Goal: Information Seeking & Learning: Learn about a topic

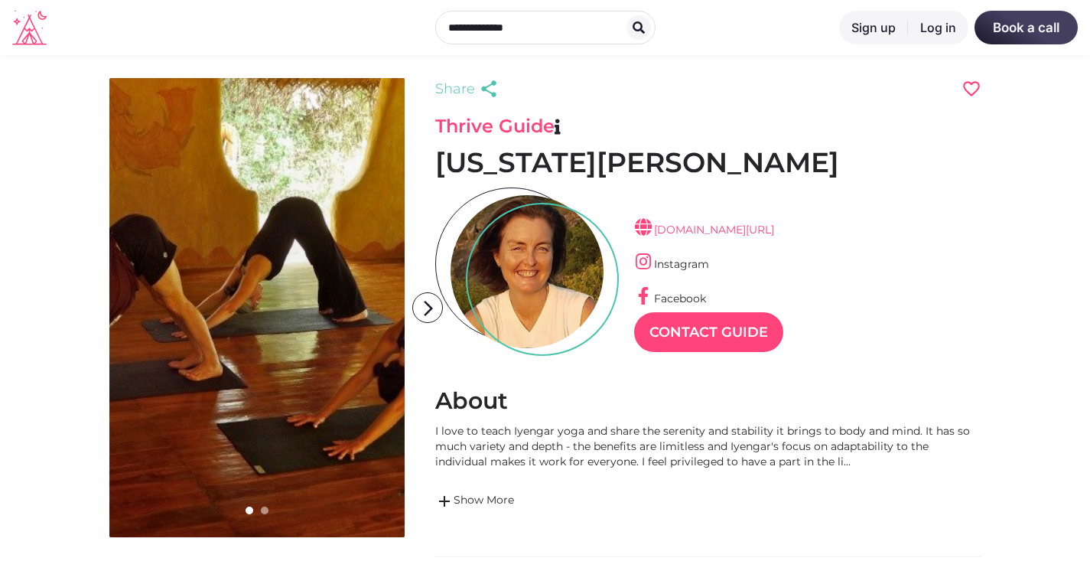
click at [727, 230] on link "[DOMAIN_NAME][URL]" at bounding box center [704, 230] width 140 height 14
click at [697, 228] on link "[DOMAIN_NAME][URL]" at bounding box center [704, 230] width 140 height 14
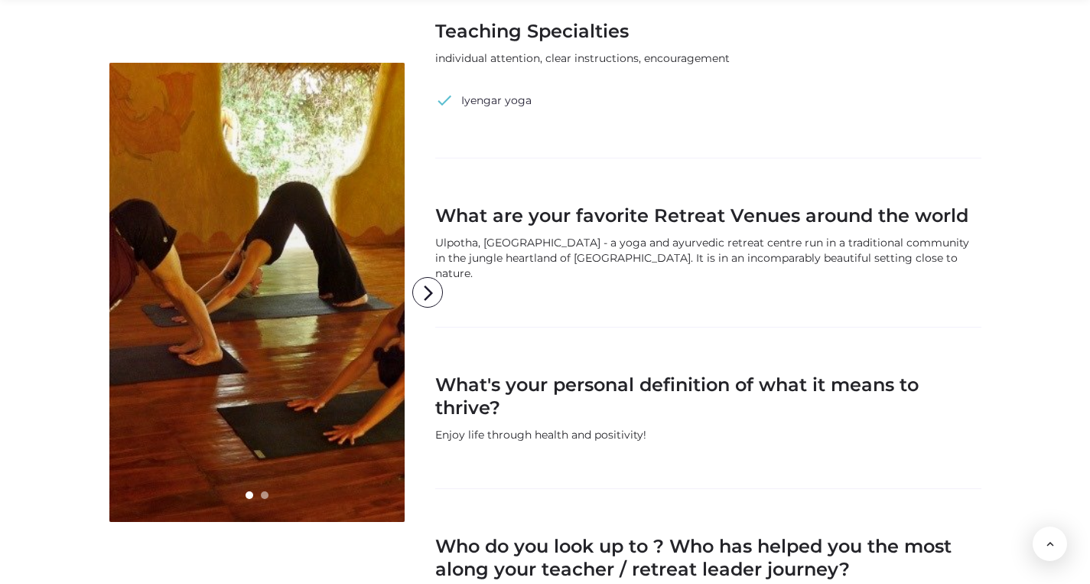
scroll to position [975, 0]
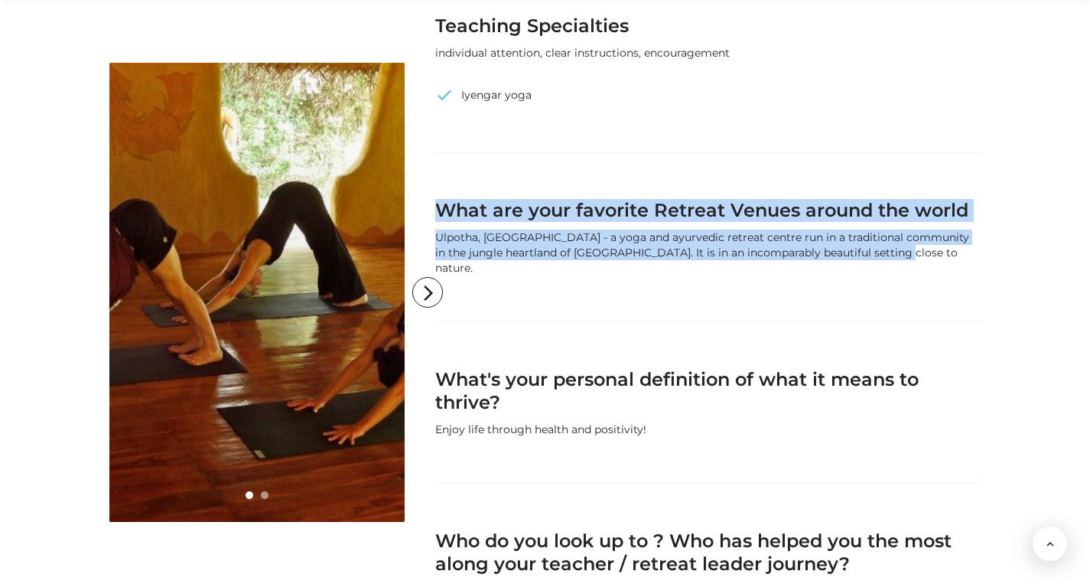
drag, startPoint x: 878, startPoint y: 252, endPoint x: 443, endPoint y: 217, distance: 436.5
click at [443, 217] on div "What are your favorite Retreat Venues around the world [GEOGRAPHIC_DATA], [GEOG…" at bounding box center [708, 237] width 546 height 76
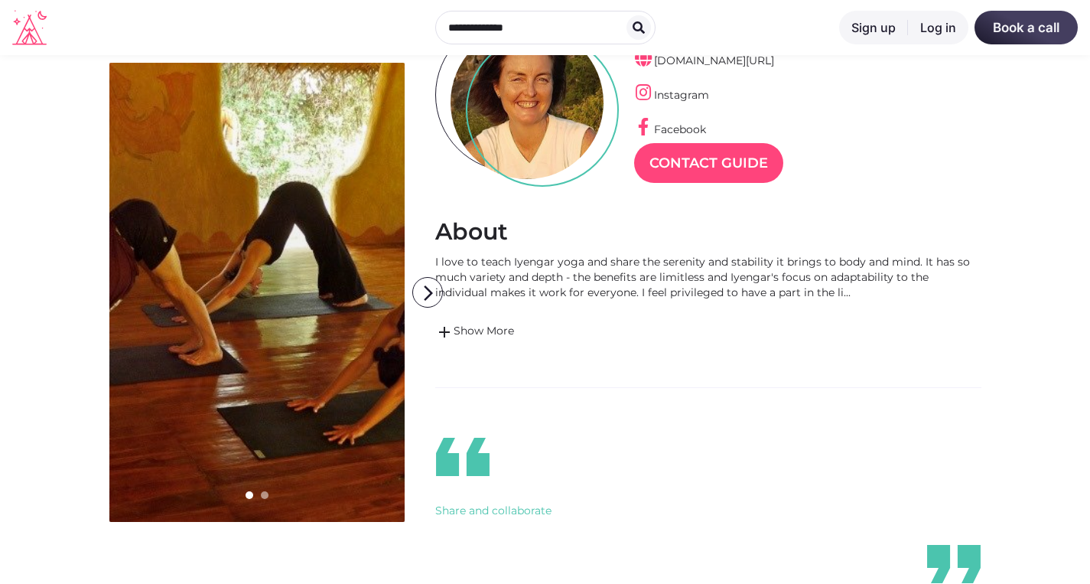
scroll to position [167, 0]
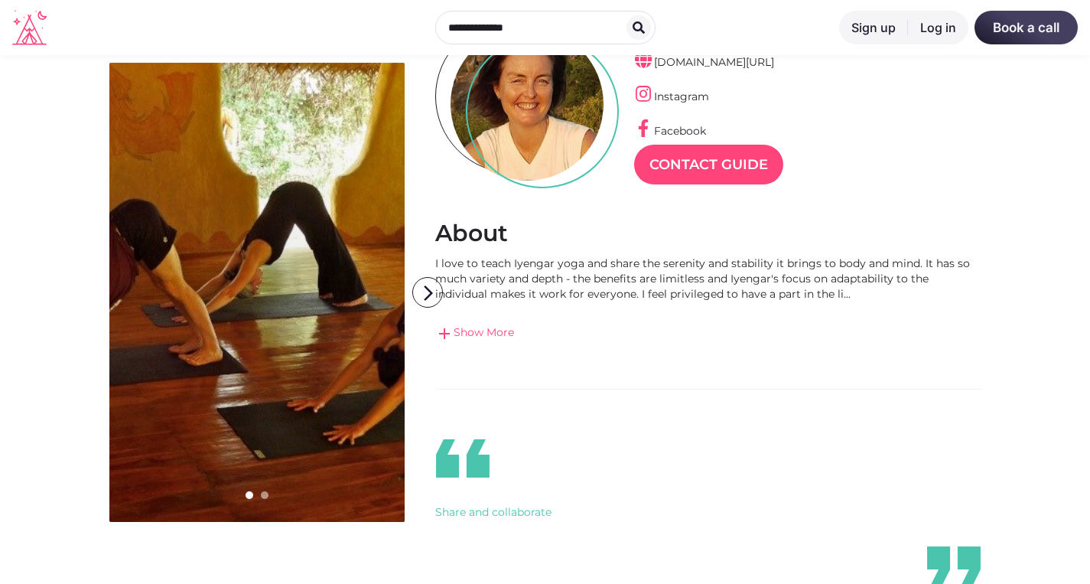
click at [499, 331] on link "add Show More" at bounding box center [708, 333] width 546 height 18
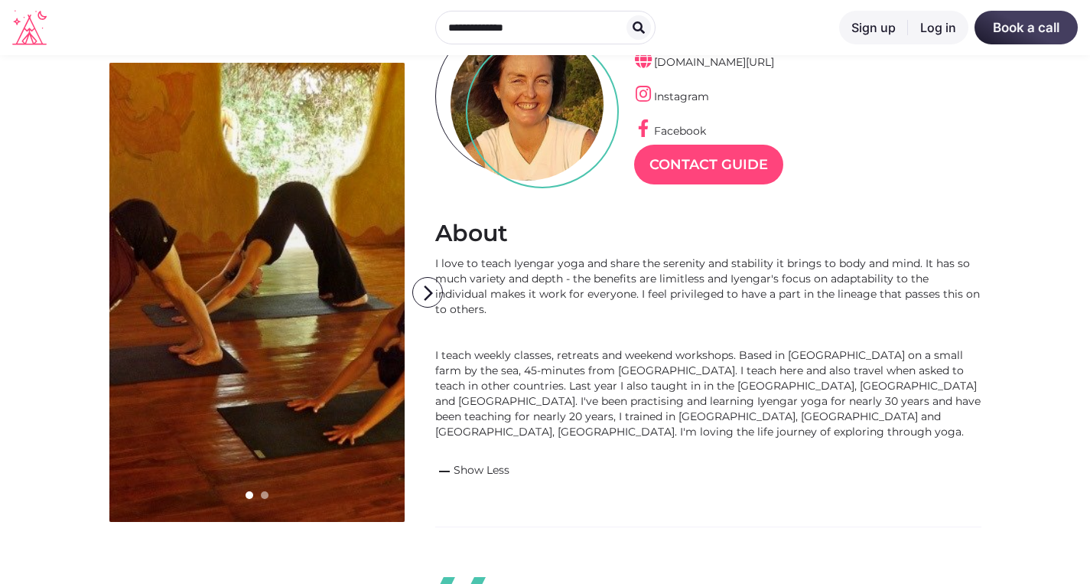
click at [558, 356] on div "I love to teach Iyengar yoga and share the serenity and stability it brings to …" at bounding box center [708, 347] width 546 height 184
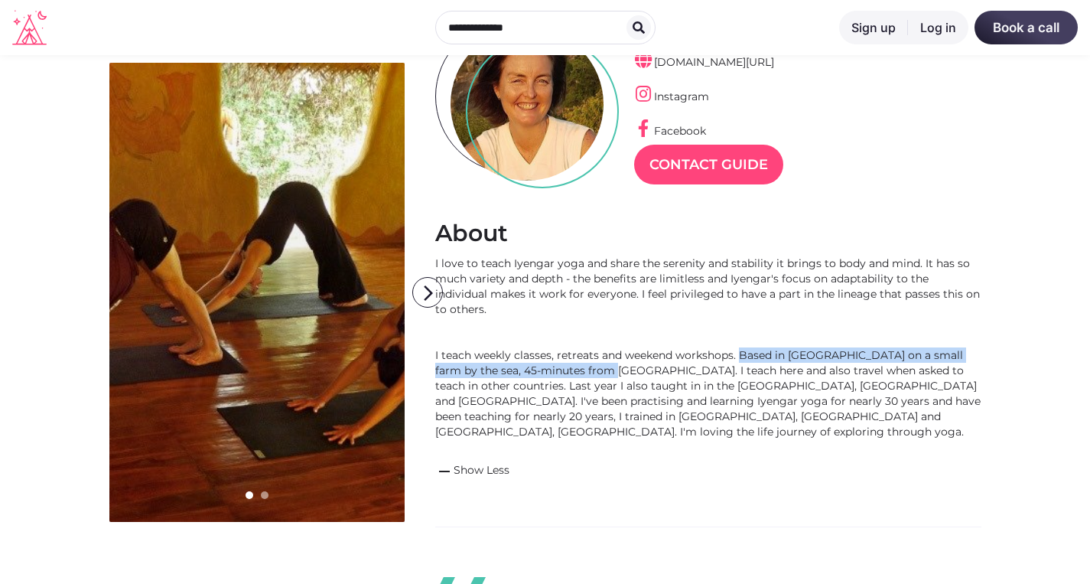
drag, startPoint x: 741, startPoint y: 356, endPoint x: 569, endPoint y: 365, distance: 172.3
click at [569, 365] on div "I love to teach Iyengar yoga and share the serenity and stability it brings to …" at bounding box center [708, 347] width 546 height 184
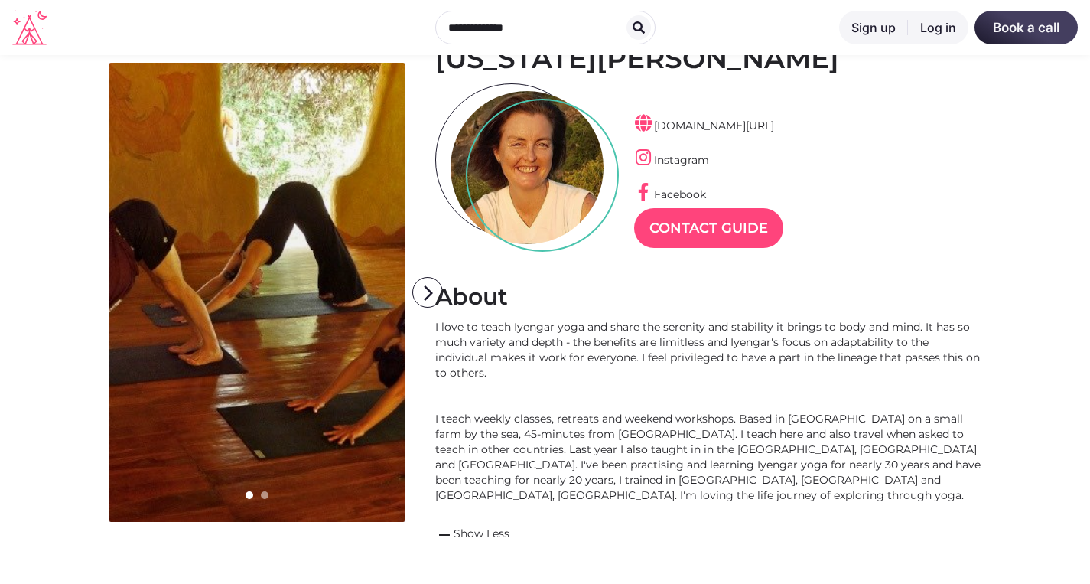
scroll to position [83, 0]
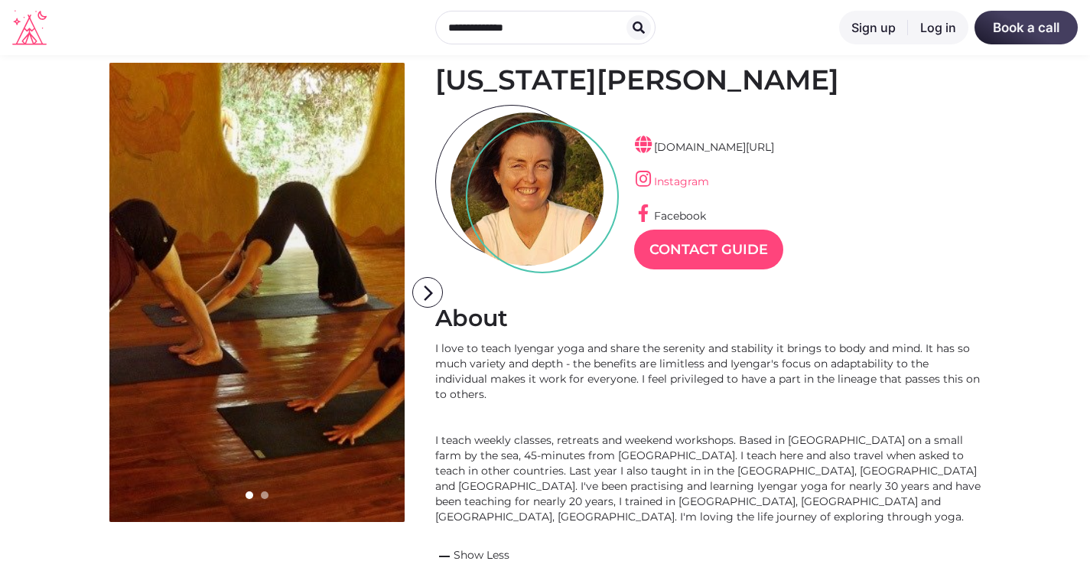
click at [681, 180] on link "Instagram" at bounding box center [671, 181] width 75 height 14
click at [712, 115] on div "[DOMAIN_NAME][URL] Instagram Facebook Contact Guide" at bounding box center [708, 193] width 149 height 176
